Goal: Find specific page/section: Find specific page/section

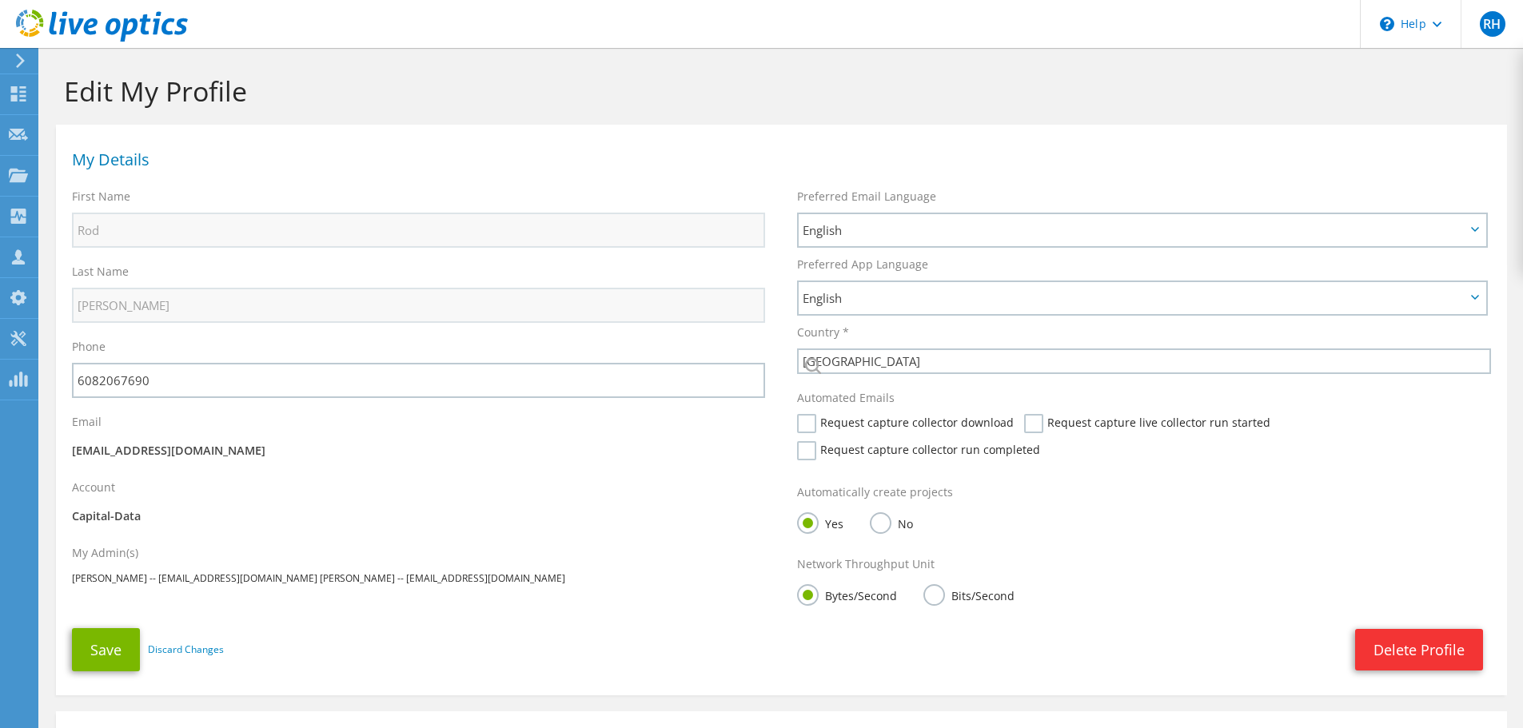
select select "224"
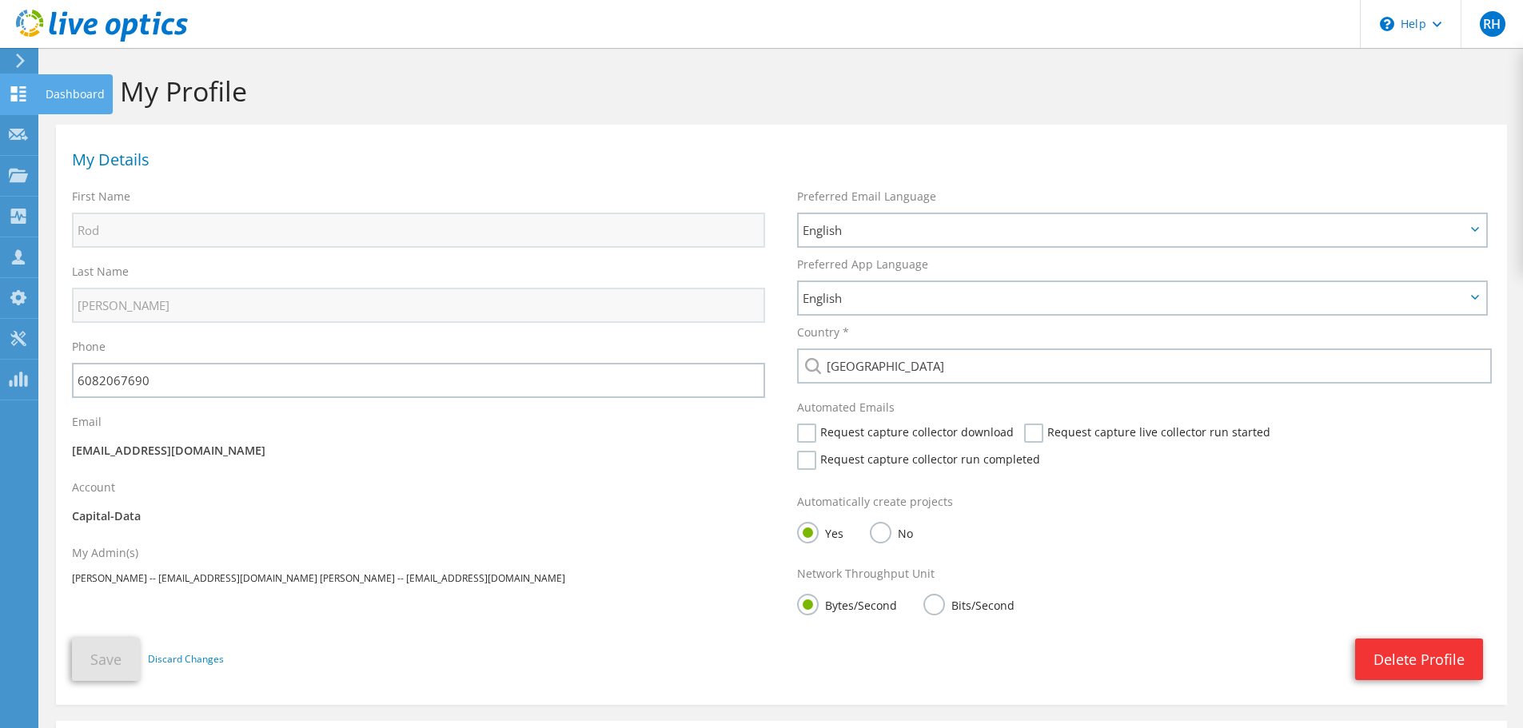
click at [13, 102] on div at bounding box center [18, 96] width 19 height 18
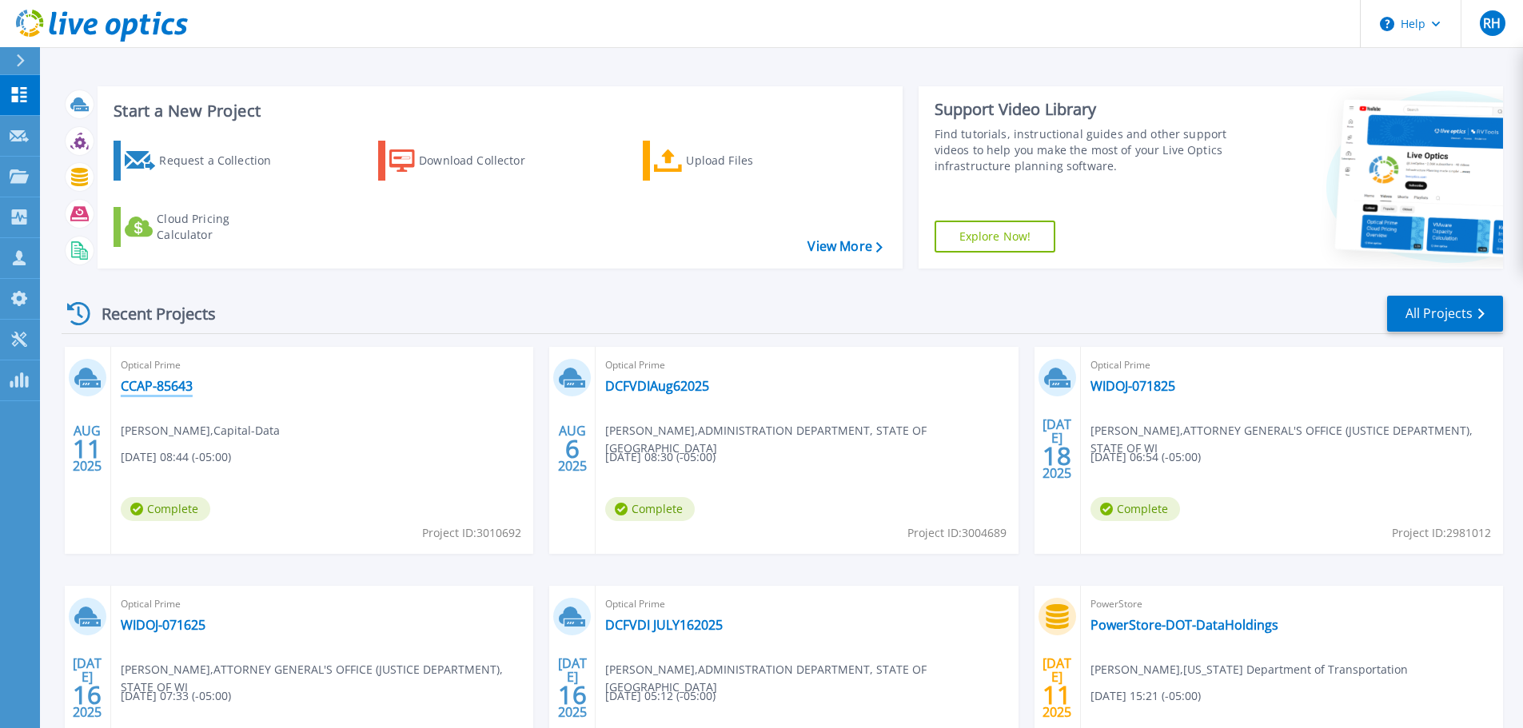
click at [159, 389] on link "CCAP-85643" at bounding box center [157, 386] width 72 height 16
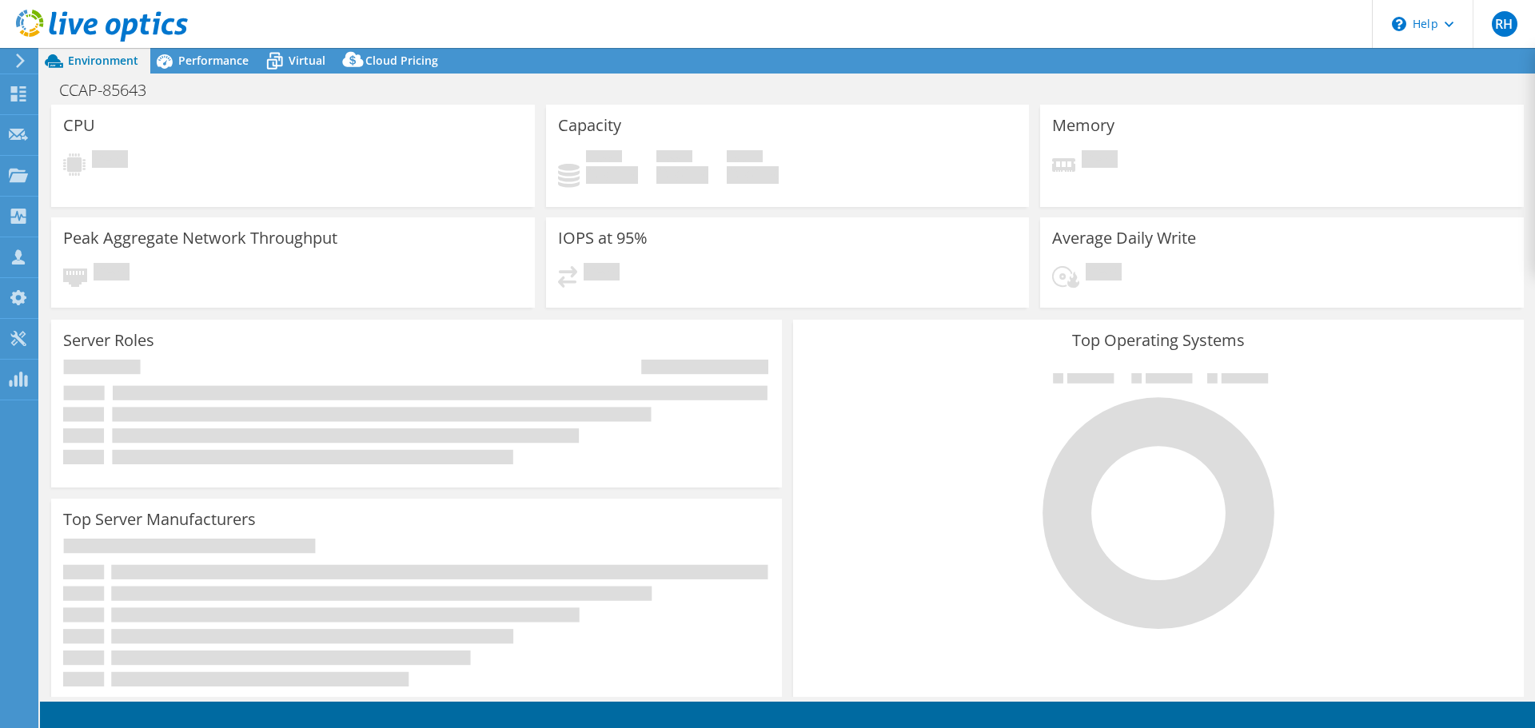
select select "USD"
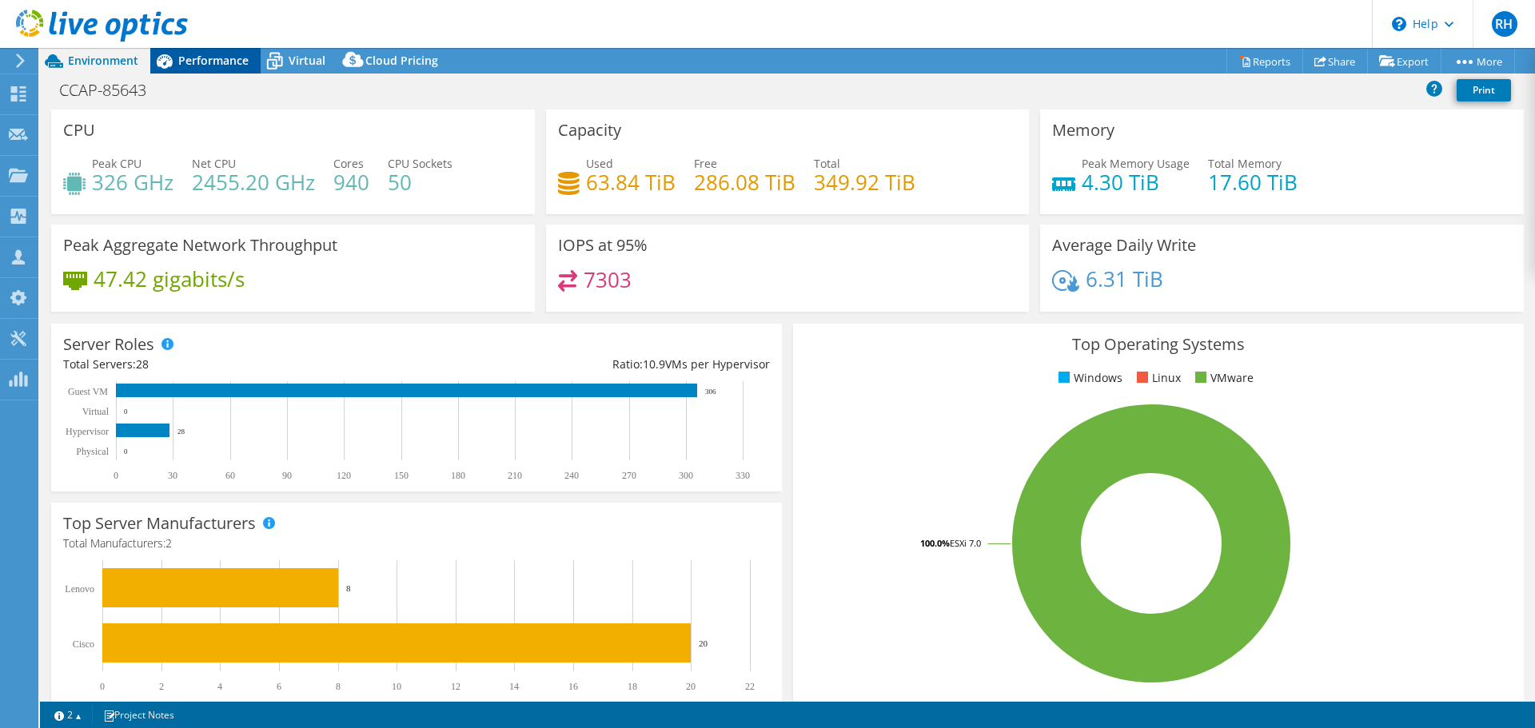
click at [196, 61] on span "Performance" at bounding box center [213, 60] width 70 height 15
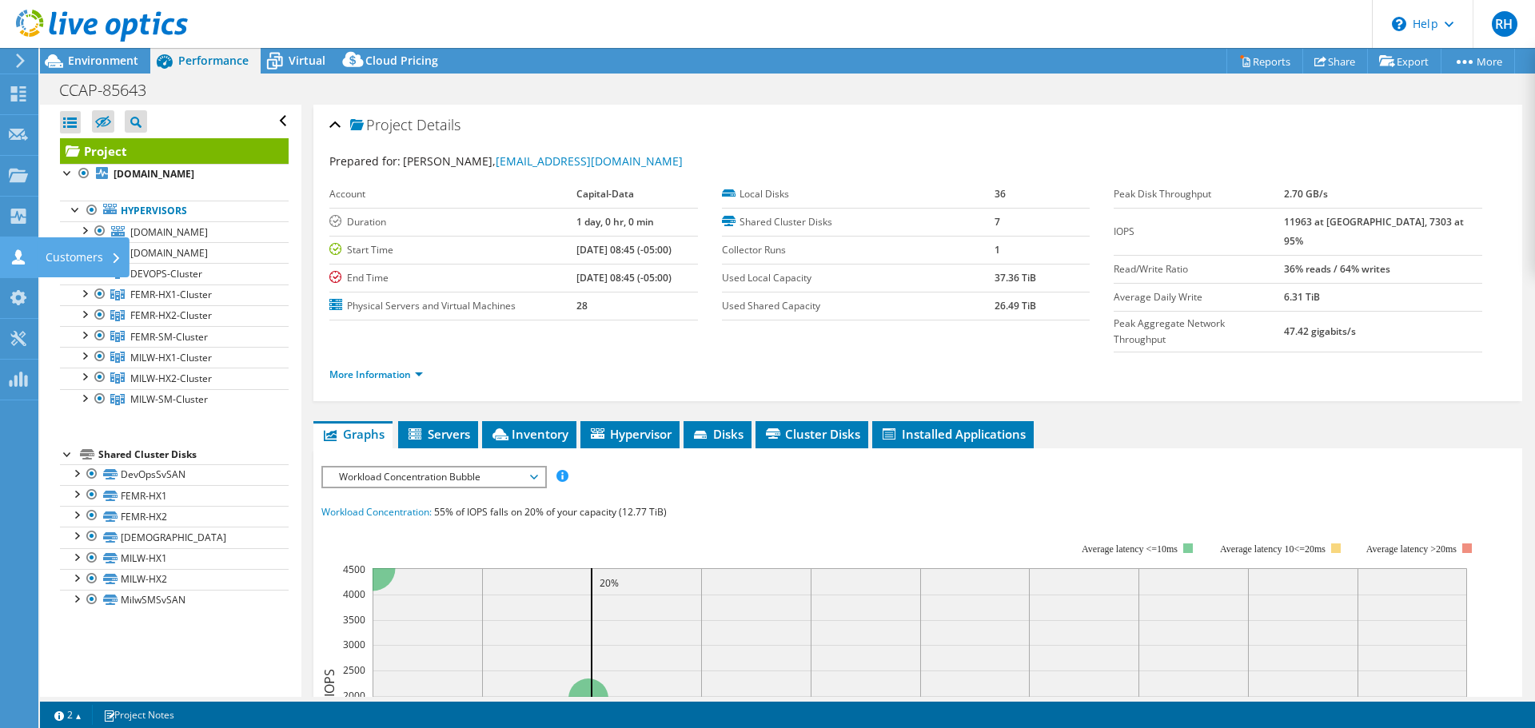
click at [26, 253] on icon at bounding box center [18, 256] width 19 height 15
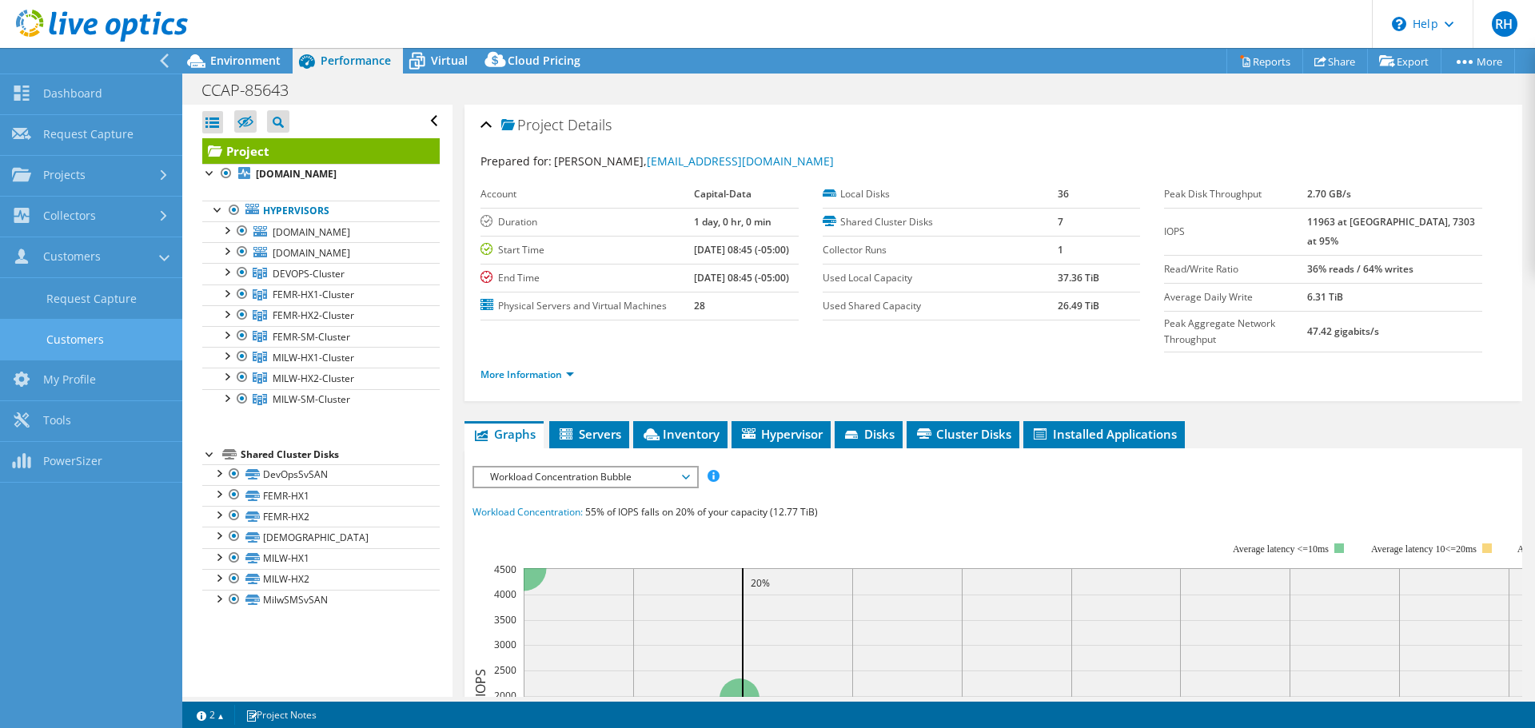
click at [52, 329] on link "Customers" at bounding box center [91, 339] width 182 height 41
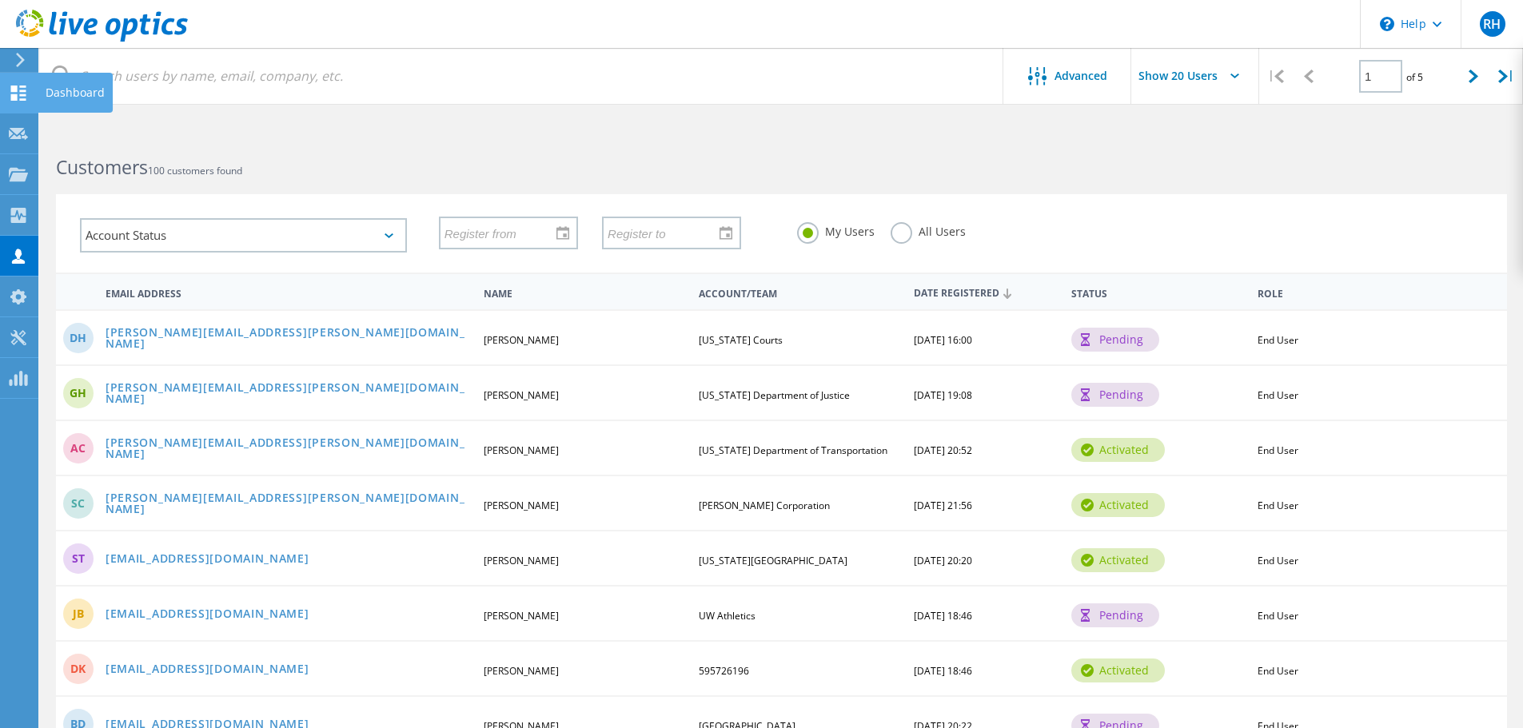
click at [22, 89] on icon at bounding box center [18, 93] width 19 height 15
